Goal: Task Accomplishment & Management: Manage account settings

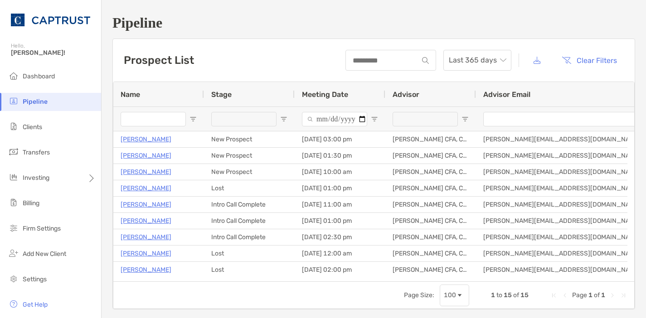
click at [25, 106] on li "Pipeline" at bounding box center [50, 102] width 101 height 18
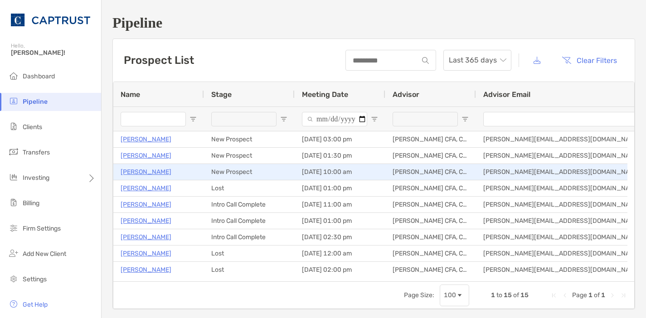
click at [157, 173] on p "Royce Samuel" at bounding box center [146, 171] width 51 height 11
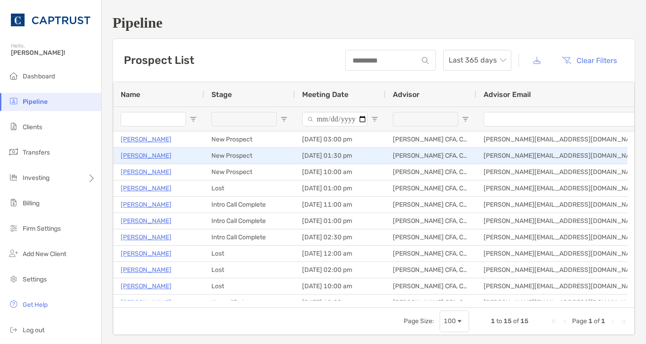
click at [151, 156] on p "Scott Travis" at bounding box center [146, 155] width 51 height 11
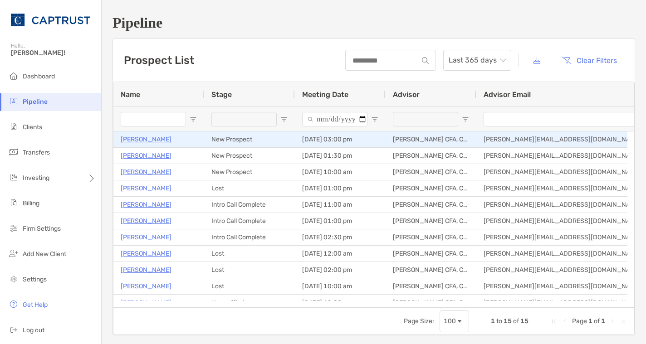
click at [149, 141] on p "[PERSON_NAME]" at bounding box center [146, 139] width 51 height 11
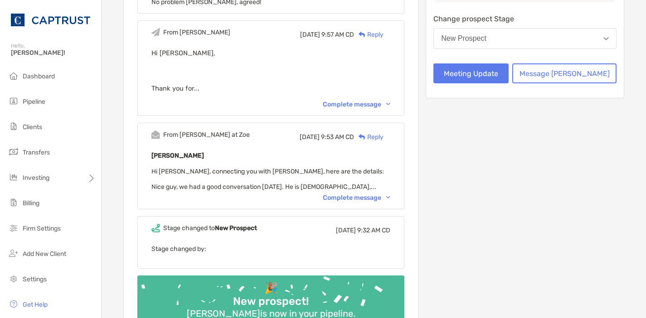
scroll to position [136, 0]
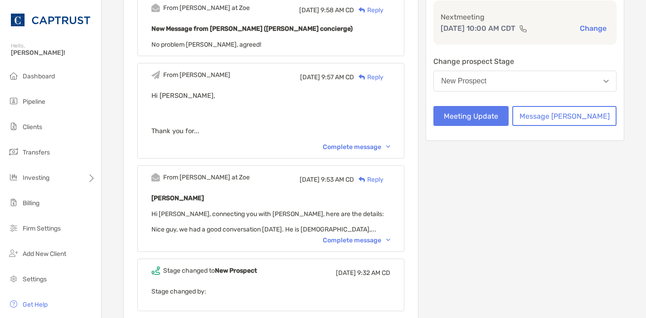
click at [360, 241] on div "Complete message" at bounding box center [357, 241] width 68 height 8
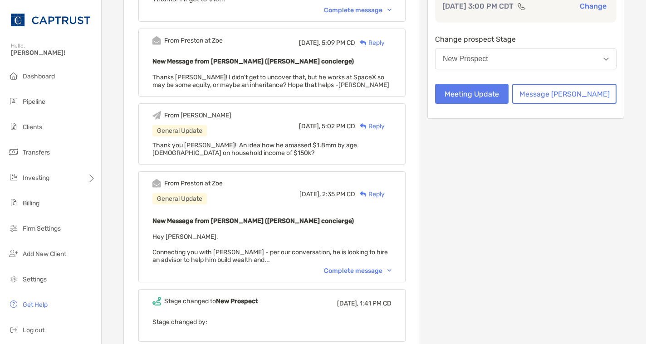
scroll to position [181, 0]
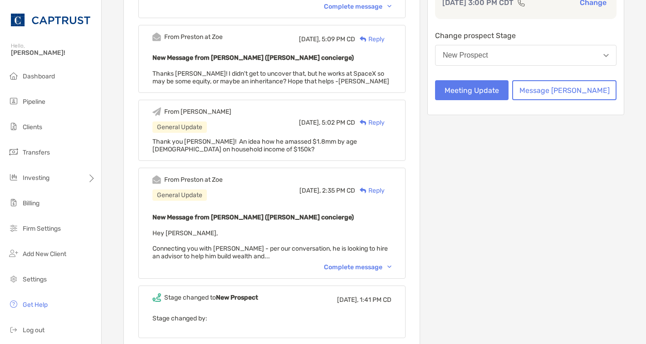
click at [371, 270] on div "Complete message" at bounding box center [358, 267] width 68 height 8
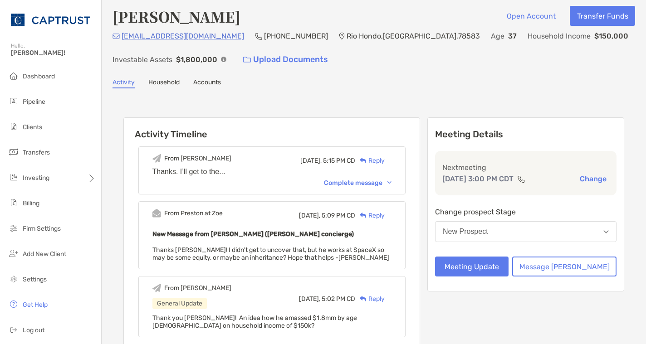
scroll to position [0, 0]
